Goal: Task Accomplishment & Management: Complete application form

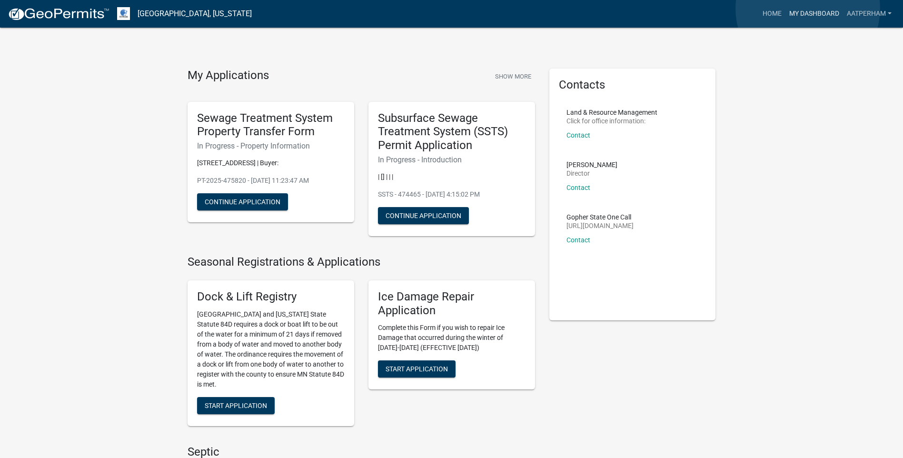
click at [808, 8] on link "My Dashboard" at bounding box center [814, 14] width 58 height 18
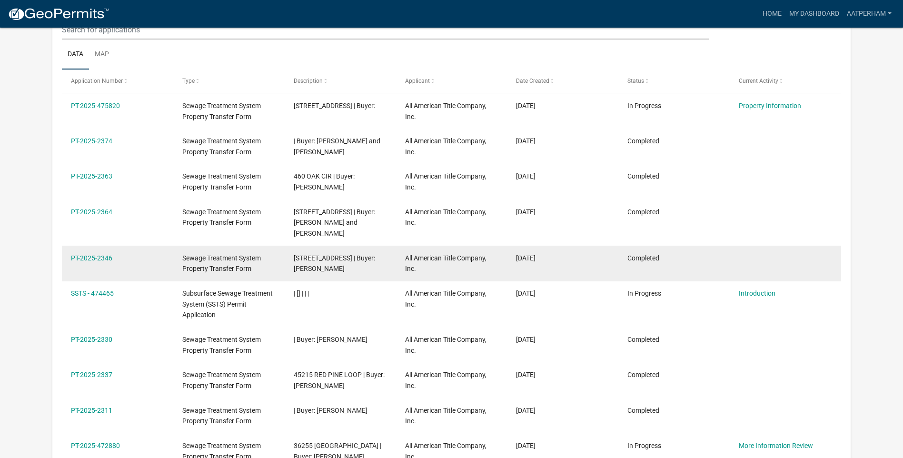
scroll to position [238, 0]
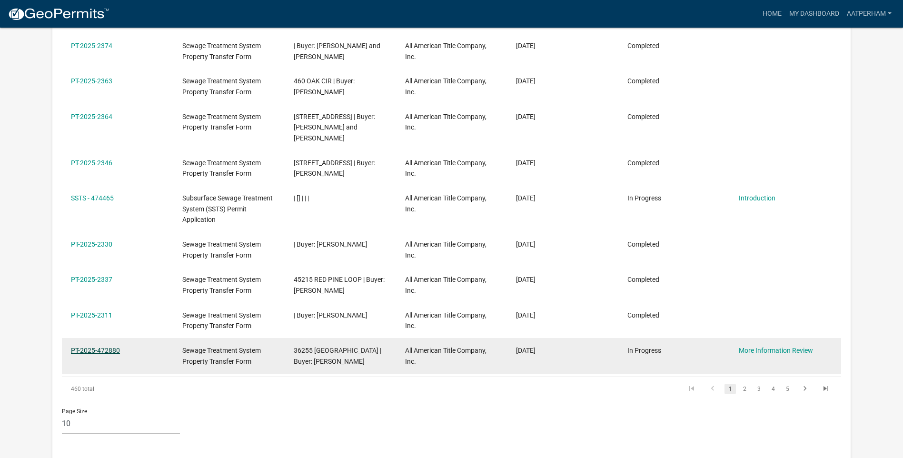
click at [91, 346] on link "PT-2025-472880" at bounding box center [95, 350] width 49 height 8
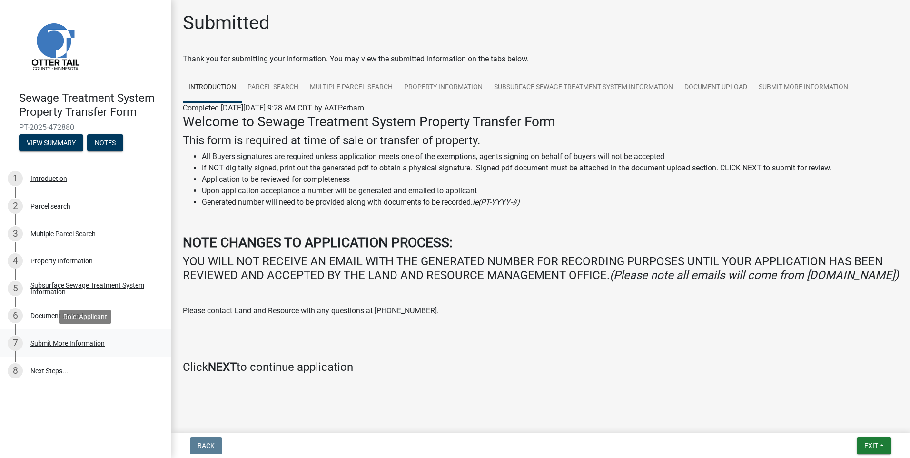
click at [68, 348] on div "7 Submit More Information" at bounding box center [82, 343] width 148 height 15
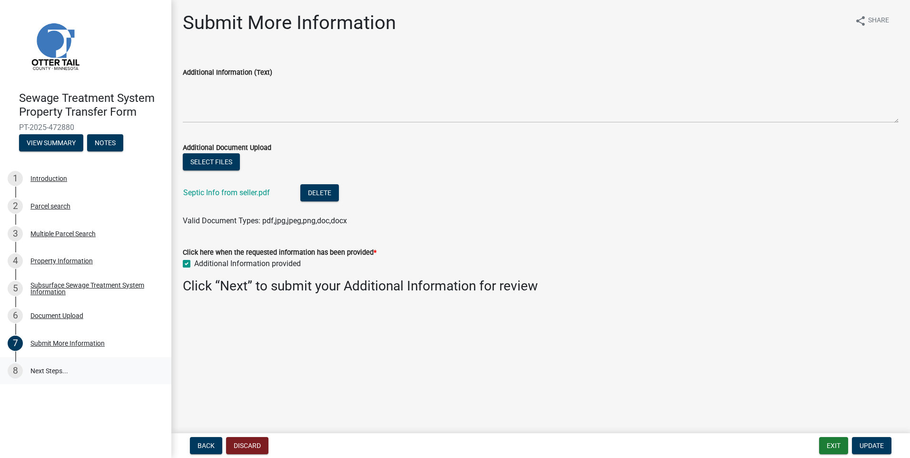
click at [49, 376] on link "8 Next Steps..." at bounding box center [85, 371] width 171 height 28
click at [47, 367] on link "8 Next Steps..." at bounding box center [85, 371] width 171 height 28
click at [875, 442] on span "Update" at bounding box center [872, 446] width 24 height 8
